Goal: Share content

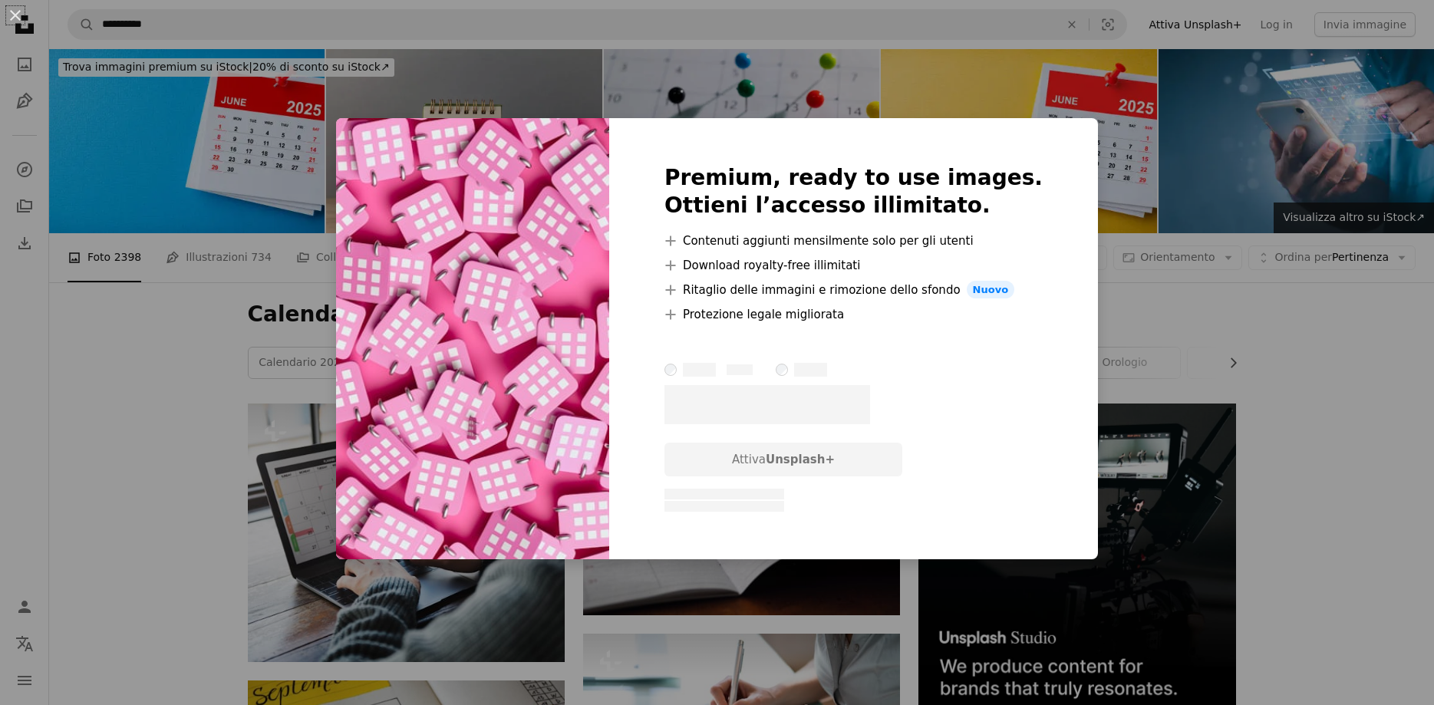
scroll to position [1331, 0]
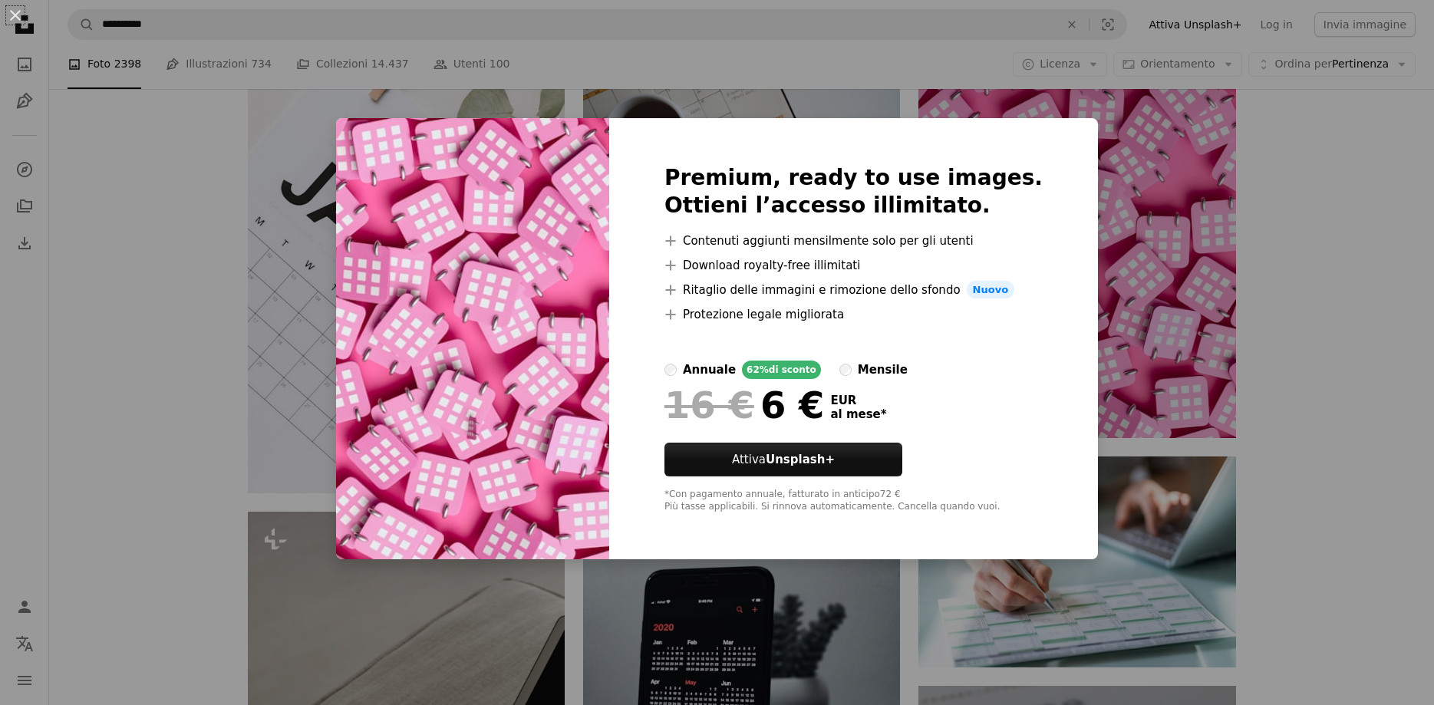
click at [1105, 178] on div "An X shape Premium, ready to use images. Ottieni l’accesso illimitato. A plus s…" at bounding box center [717, 352] width 1434 height 705
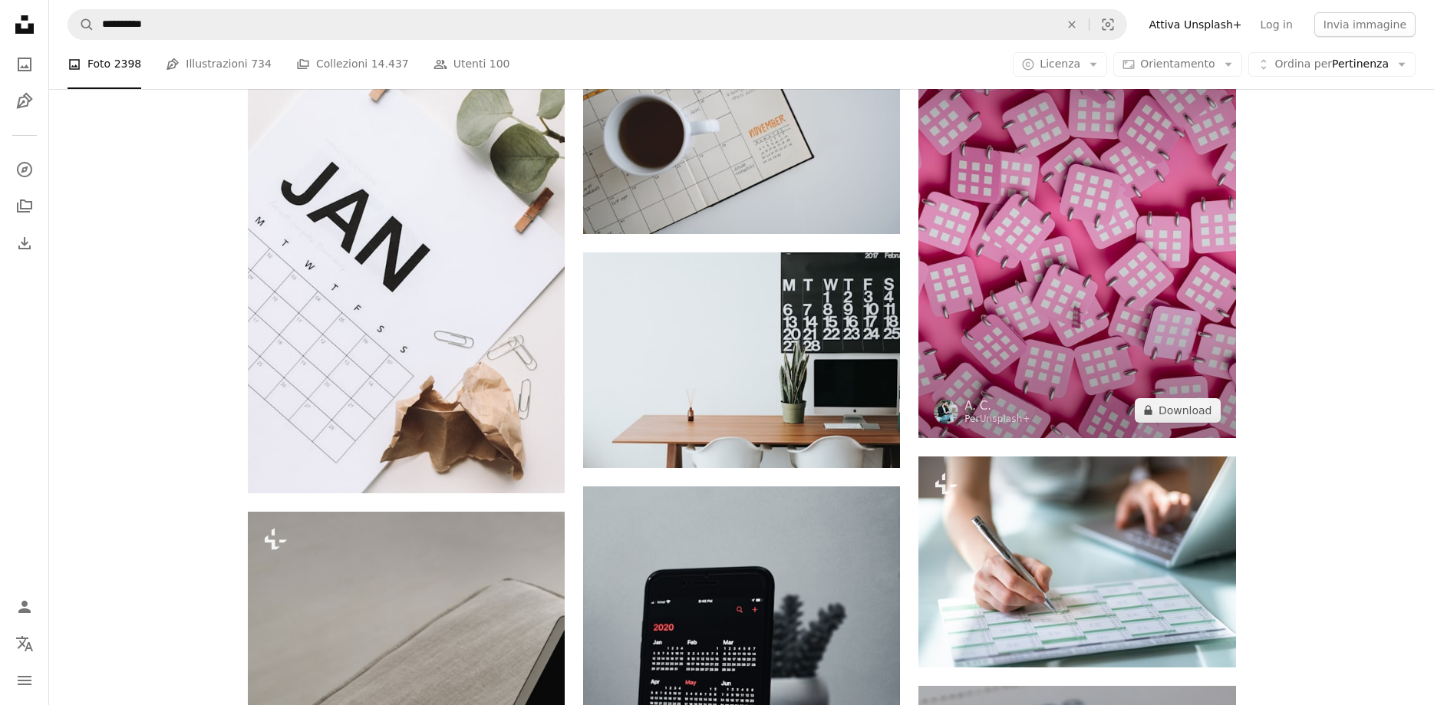
click at [1071, 239] on img at bounding box center [1077, 235] width 317 height 405
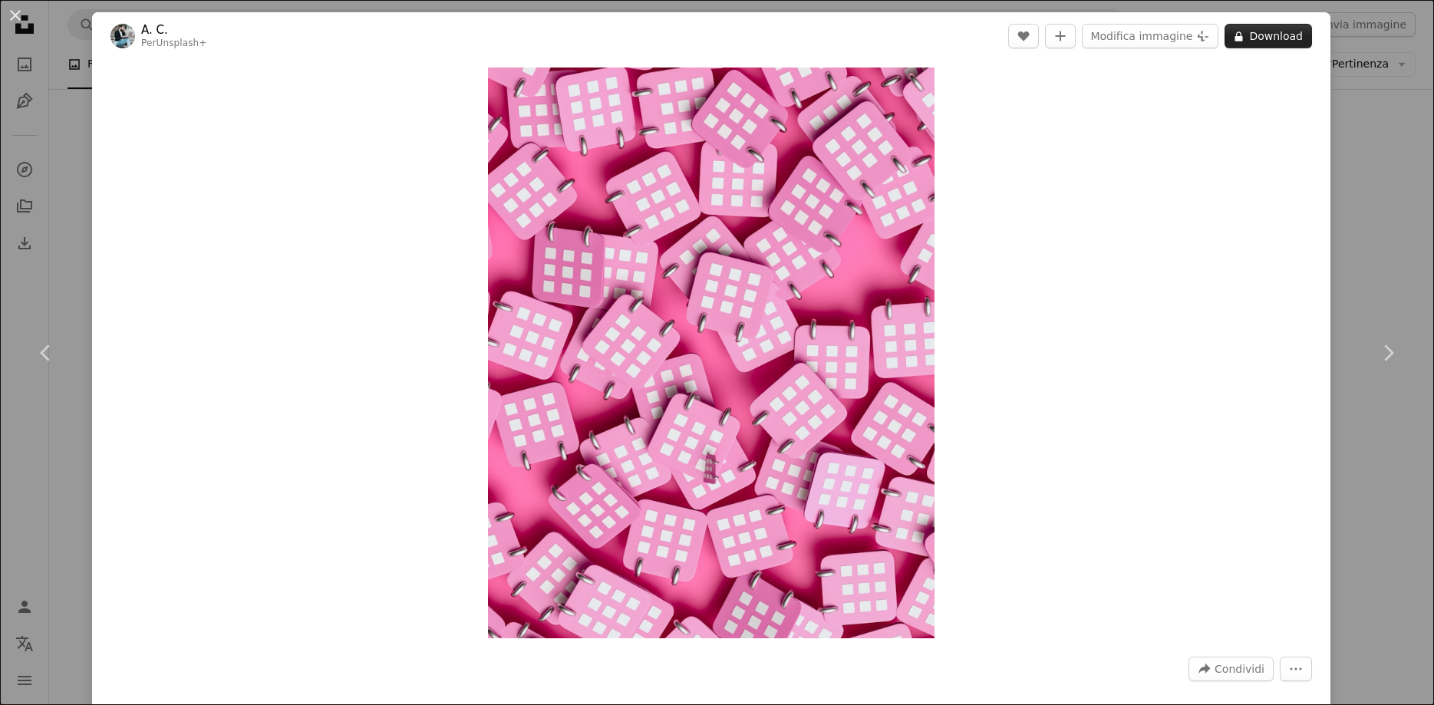
click at [1279, 35] on button "A lock Download" at bounding box center [1268, 36] width 87 height 25
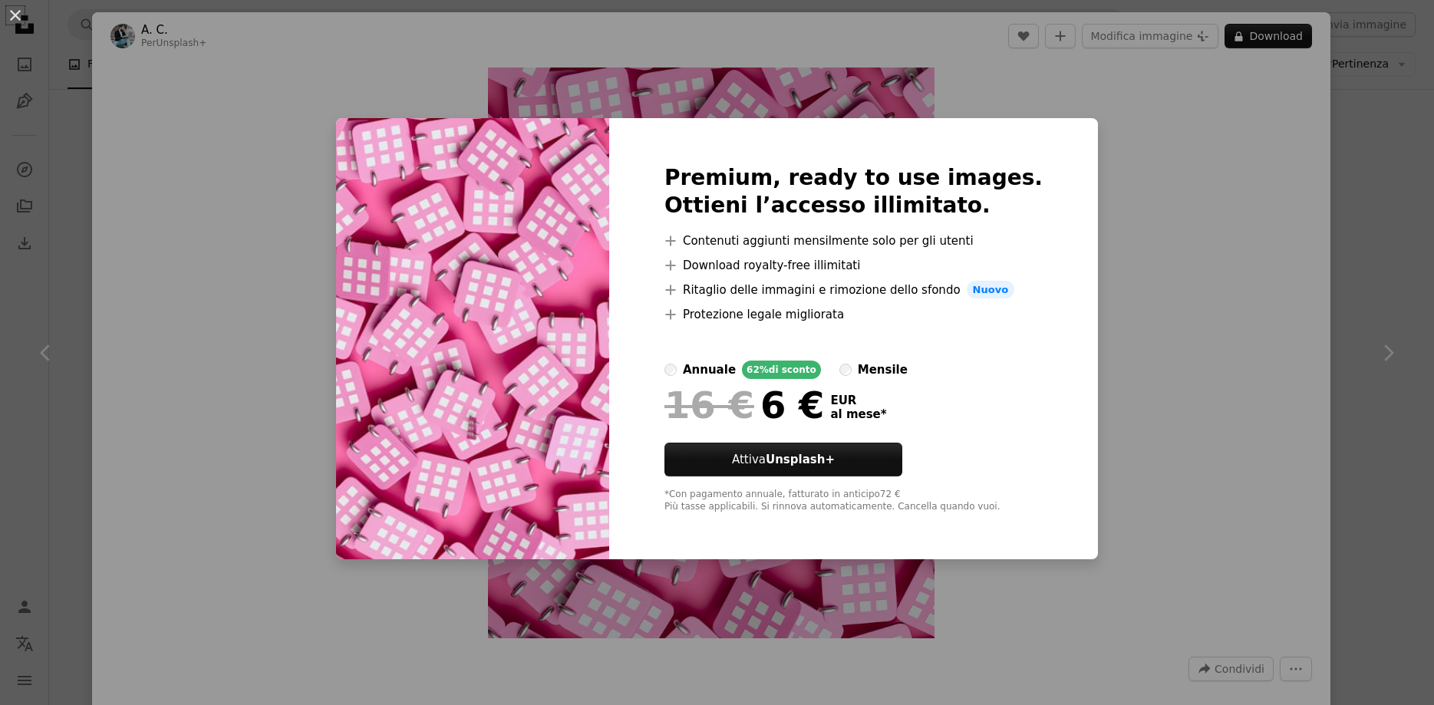
click at [1166, 153] on div "An X shape Premium, ready to use images. Ottieni l’accesso illimitato. A plus s…" at bounding box center [717, 352] width 1434 height 705
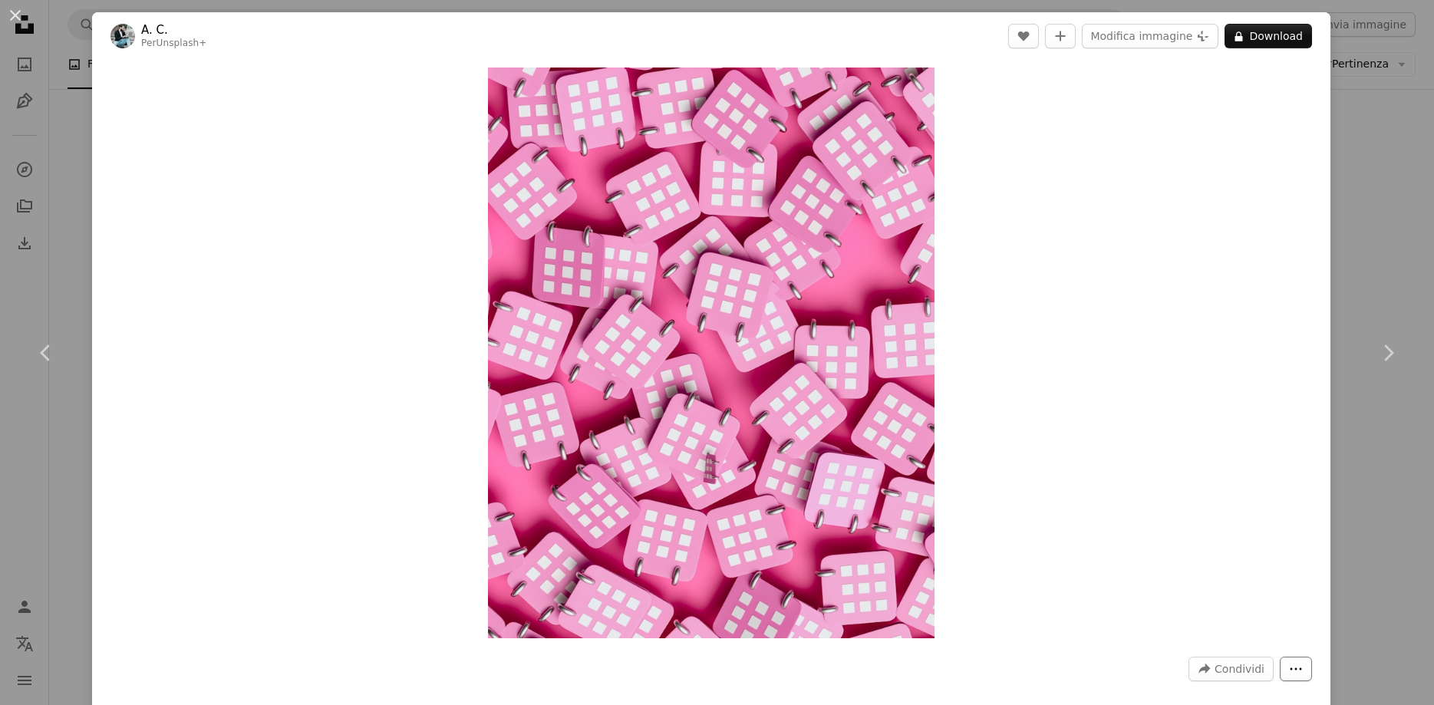
click at [1303, 676] on icon "More Actions" at bounding box center [1296, 669] width 14 height 14
click at [1253, 672] on dialog "An X shape Chevron left Chevron right A. C. Per Unsplash+ A heart A plus sign M…" at bounding box center [717, 352] width 1434 height 705
click at [1238, 672] on span "Condividi" at bounding box center [1240, 669] width 50 height 23
click at [1206, 600] on link "An envelope Email" at bounding box center [1216, 590] width 126 height 28
click at [1397, 260] on div "An X shape Chevron left Chevron right A. C. Per Unsplash+ A heart A plus sign M…" at bounding box center [717, 352] width 1434 height 705
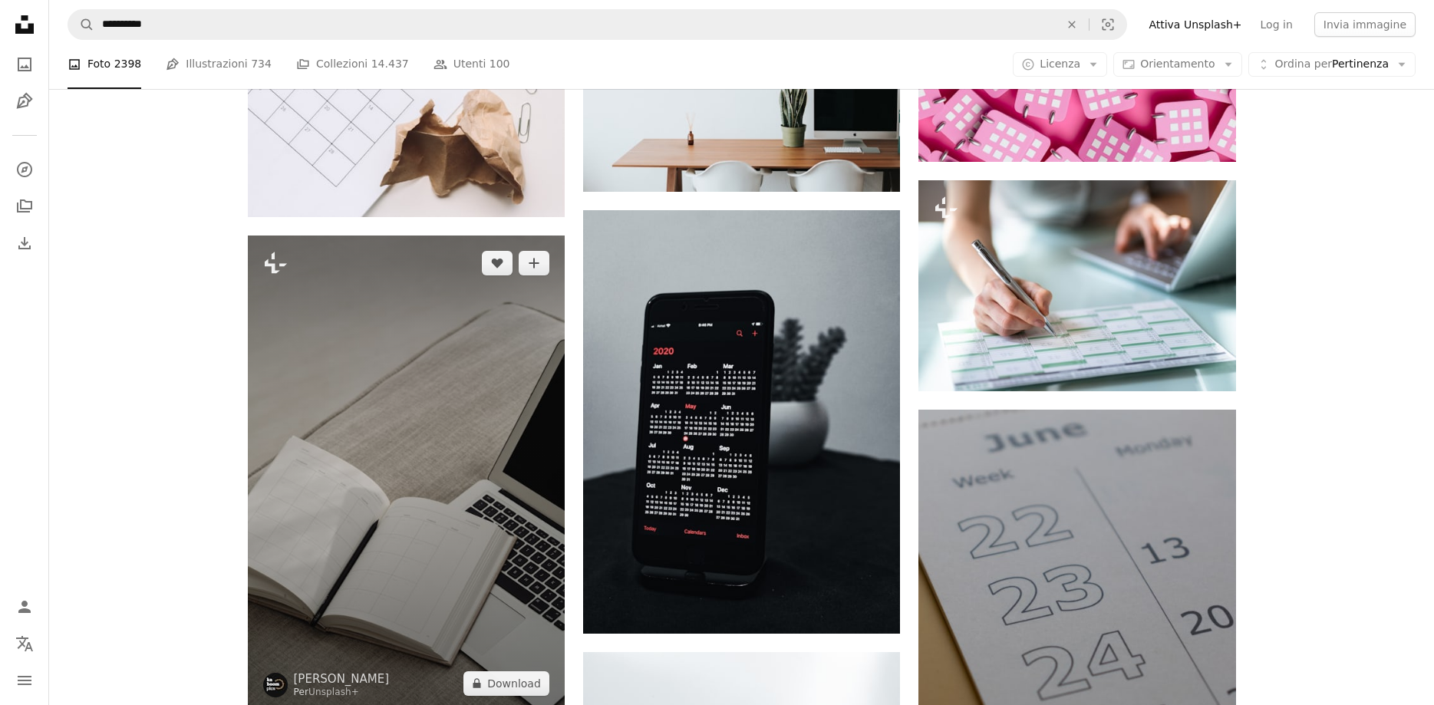
scroll to position [1644, 0]
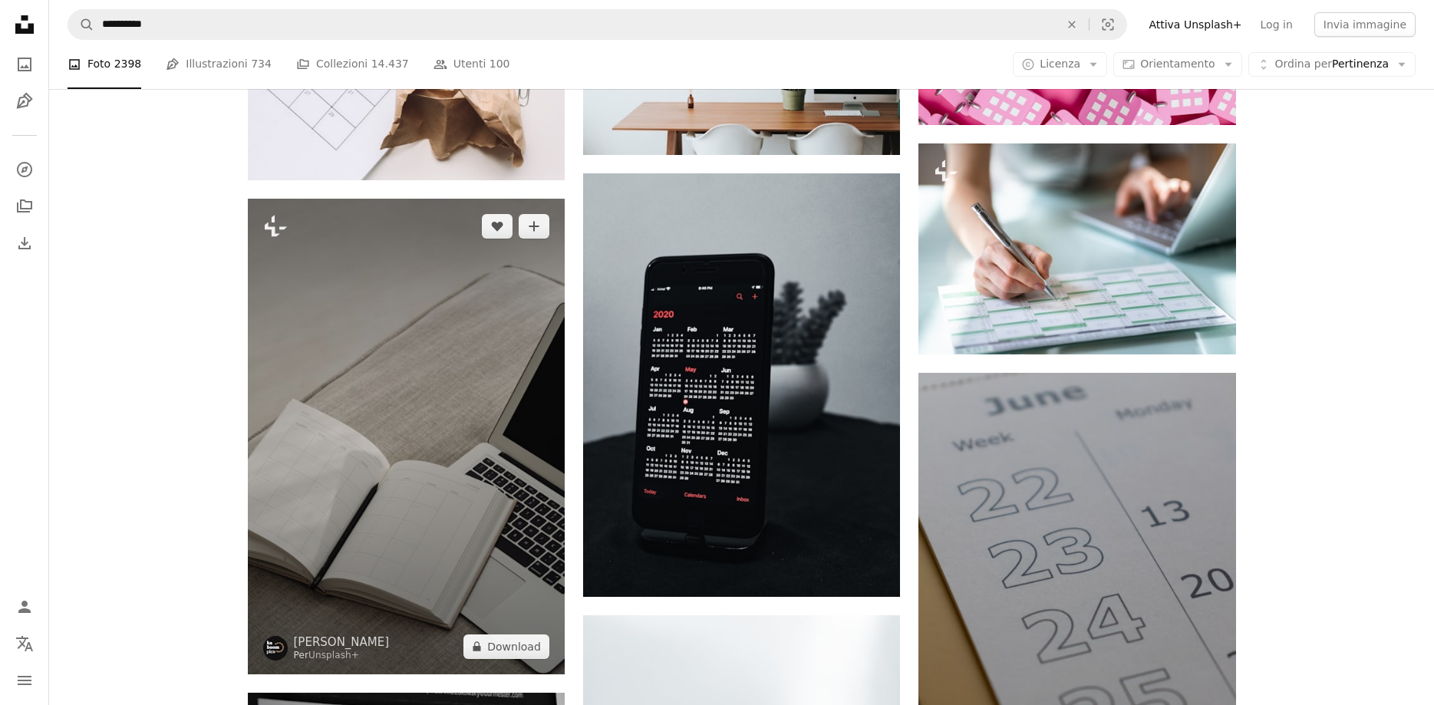
click at [359, 434] on img at bounding box center [406, 437] width 317 height 476
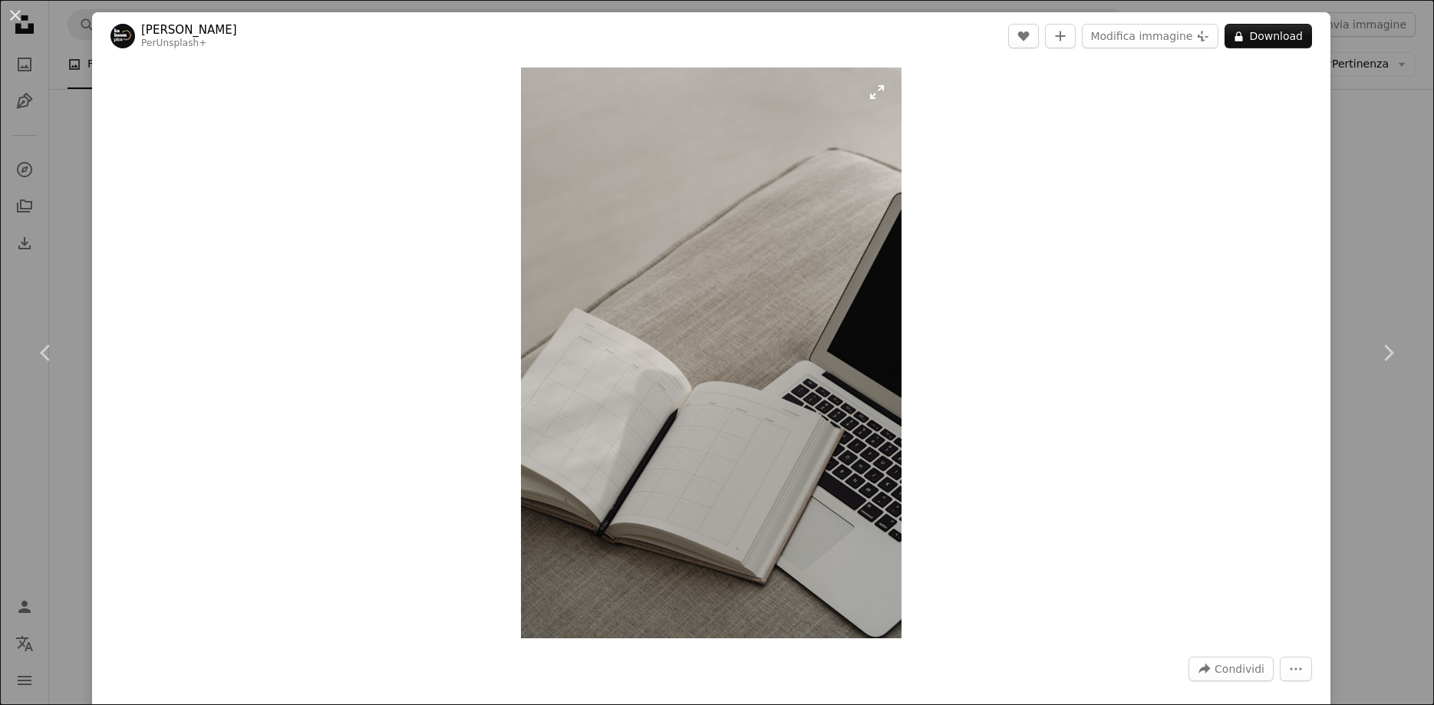
click at [800, 338] on img "Ingrandisci questa immagine" at bounding box center [711, 353] width 381 height 571
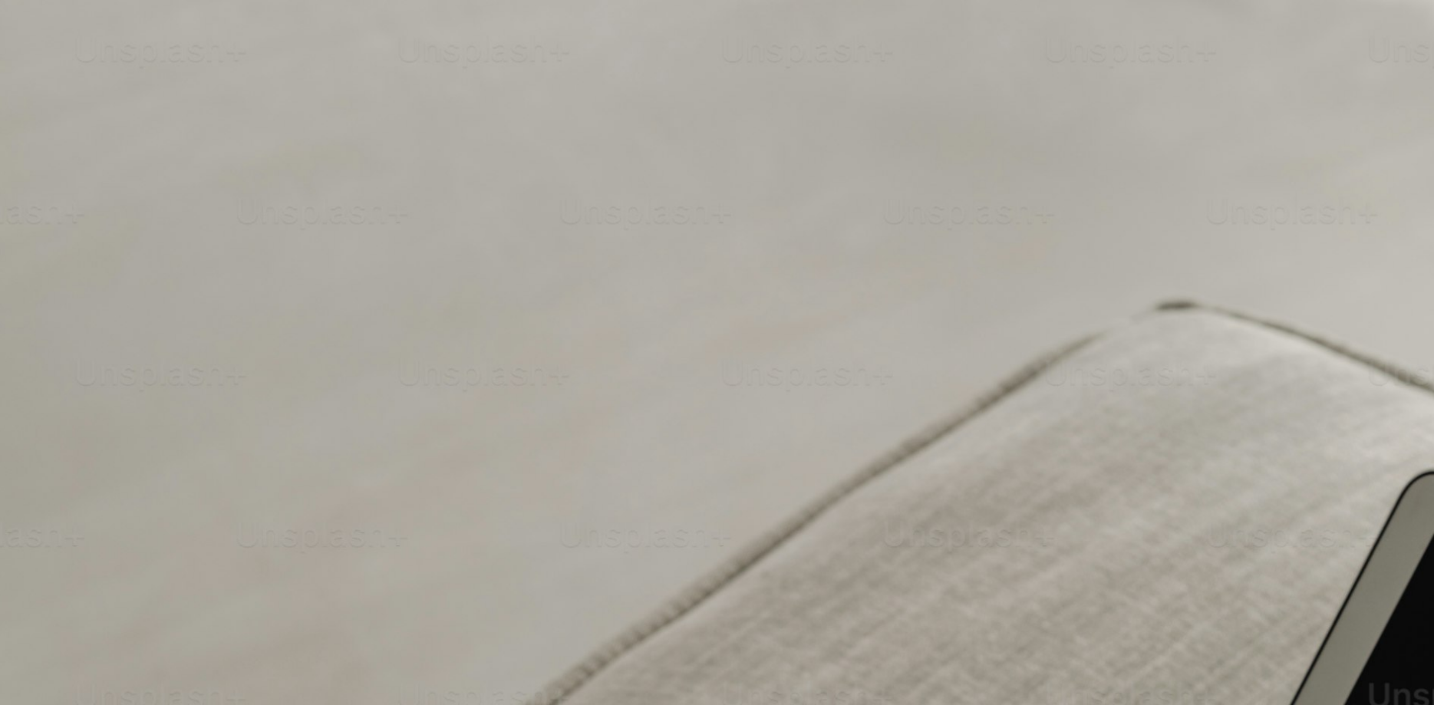
scroll to position [724, 0]
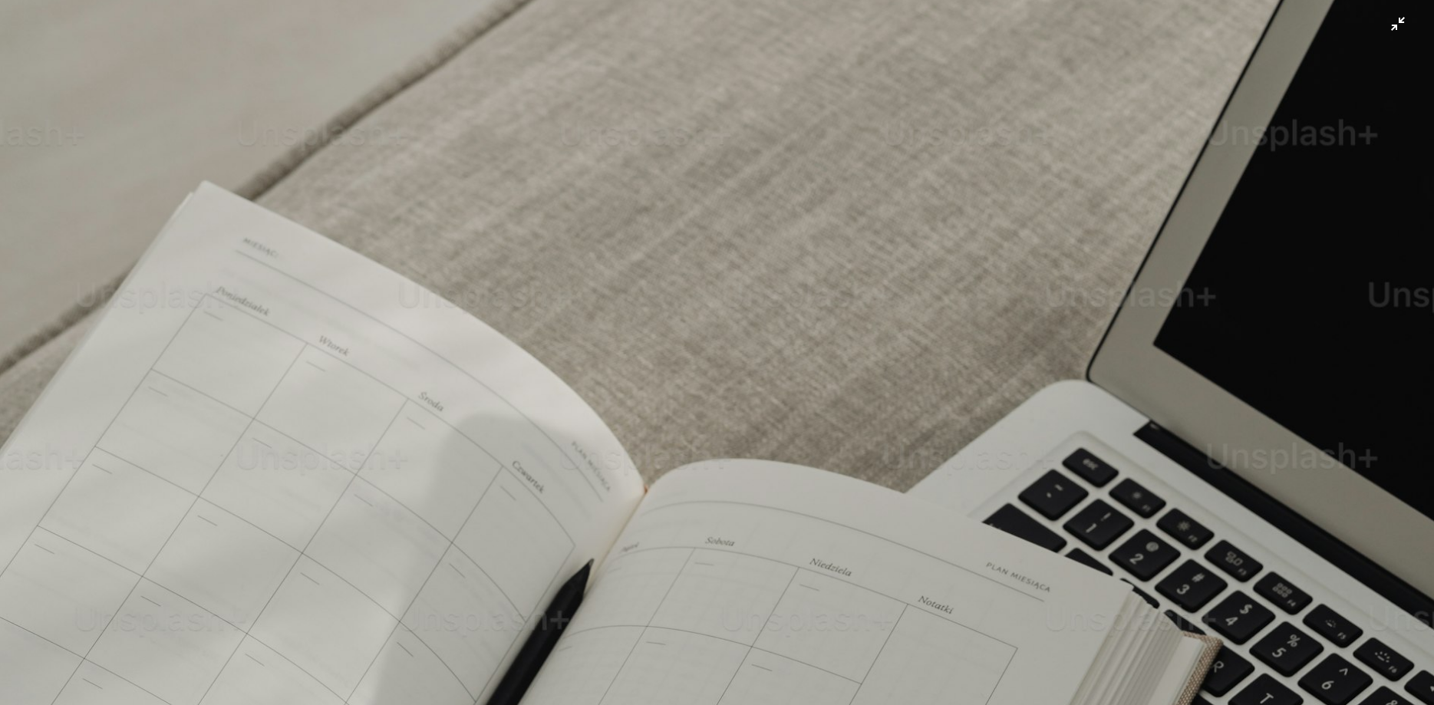
click at [601, 299] on img "Rimpicciolisci questa immagine" at bounding box center [717, 352] width 1436 height 2154
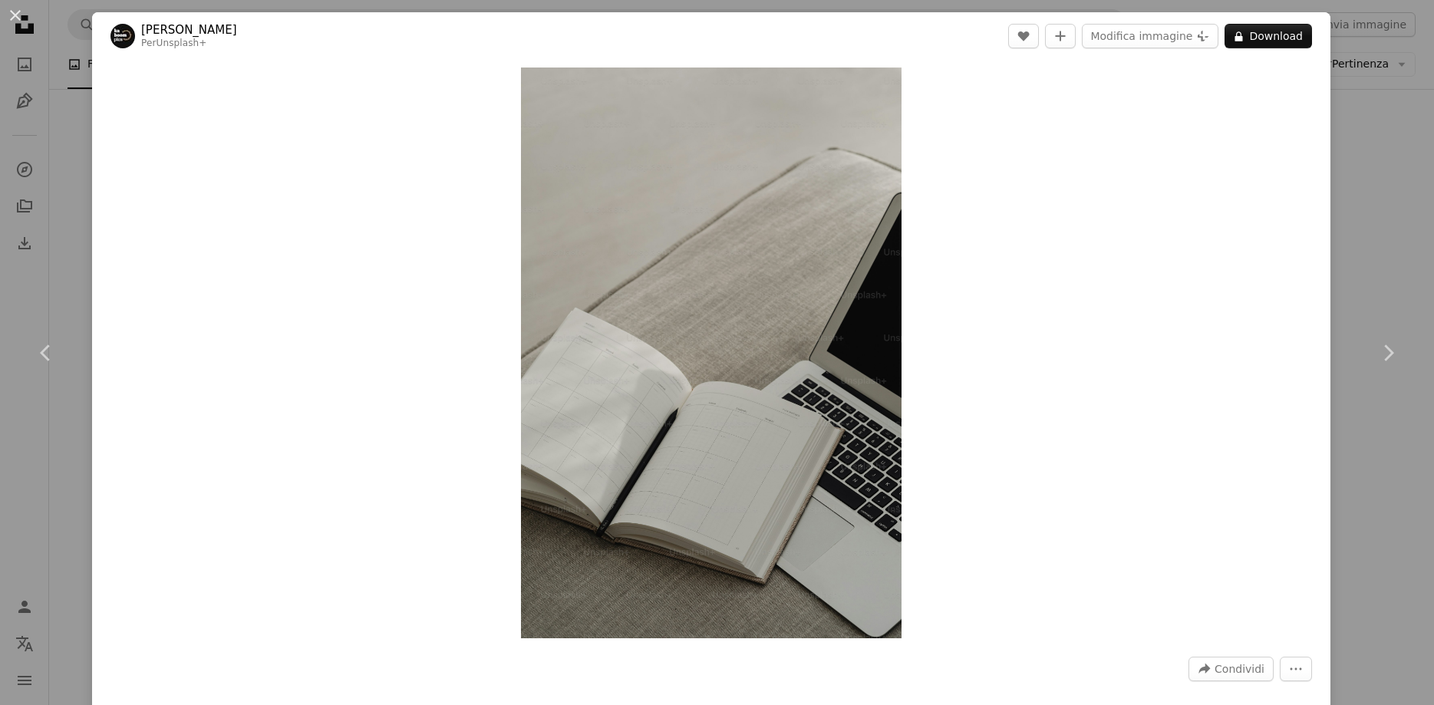
click at [1401, 134] on div "An X shape Chevron left Chevron right [PERSON_NAME] Per Unsplash+ A heart A plu…" at bounding box center [717, 352] width 1434 height 705
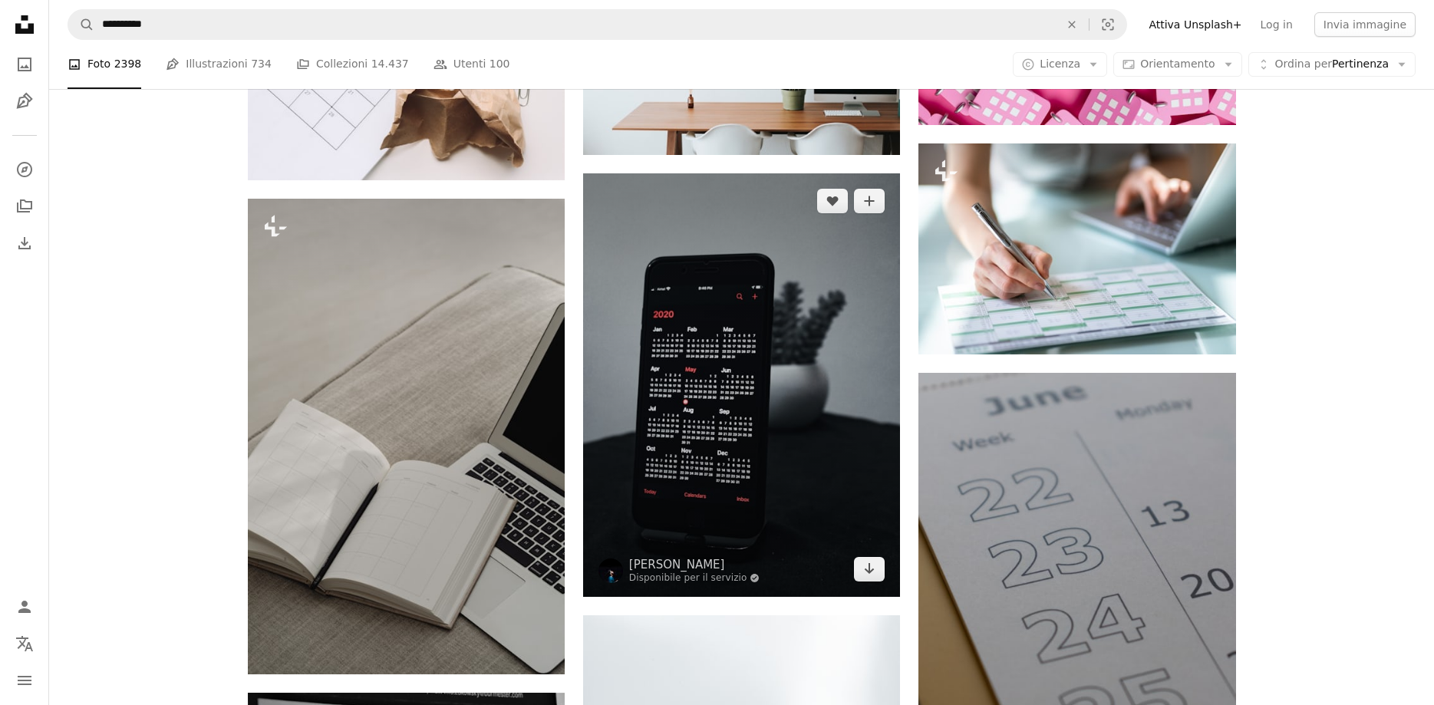
scroll to position [1487, 0]
